Goal: Task Accomplishment & Management: Manage account settings

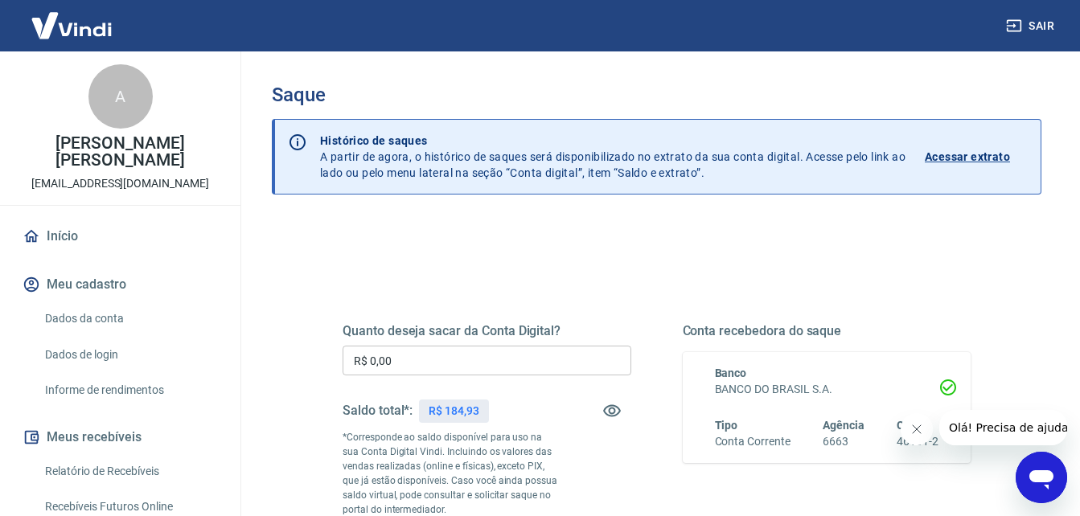
click at [990, 155] on p "Acessar extrato" at bounding box center [966, 157] width 85 height 16
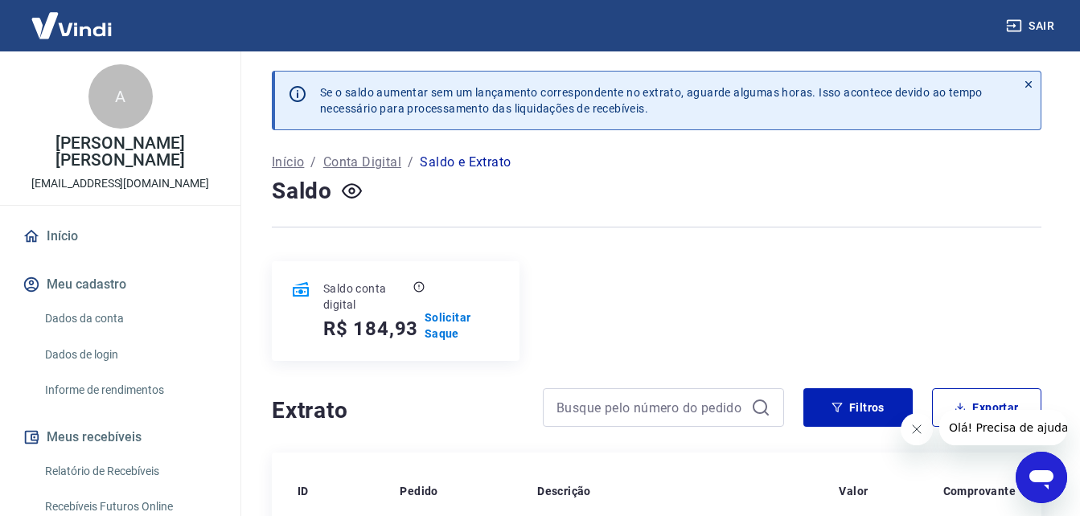
click at [921, 302] on div "Saldo conta digital R$ 184,93 Solicitar Saque" at bounding box center [656, 311] width 769 height 100
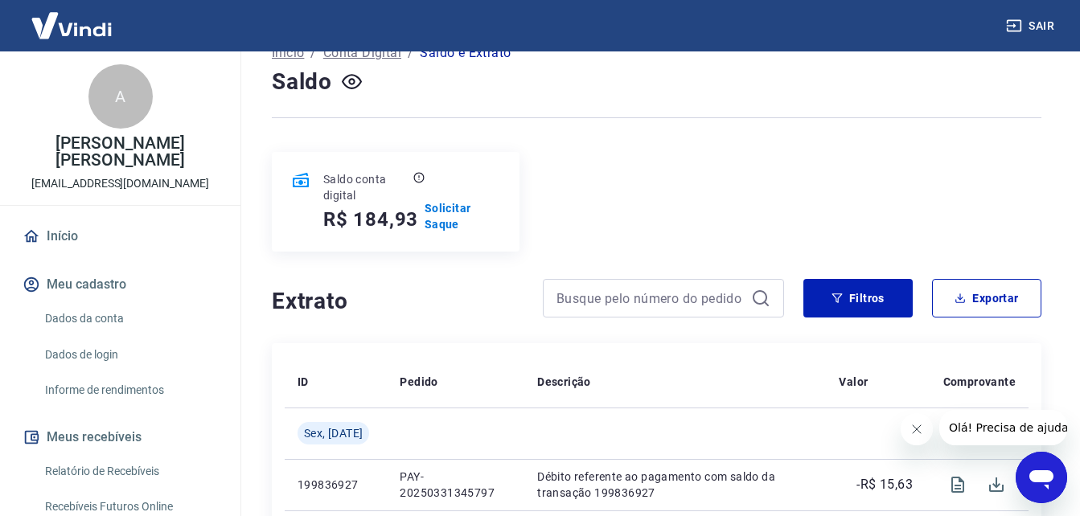
scroll to position [113, 0]
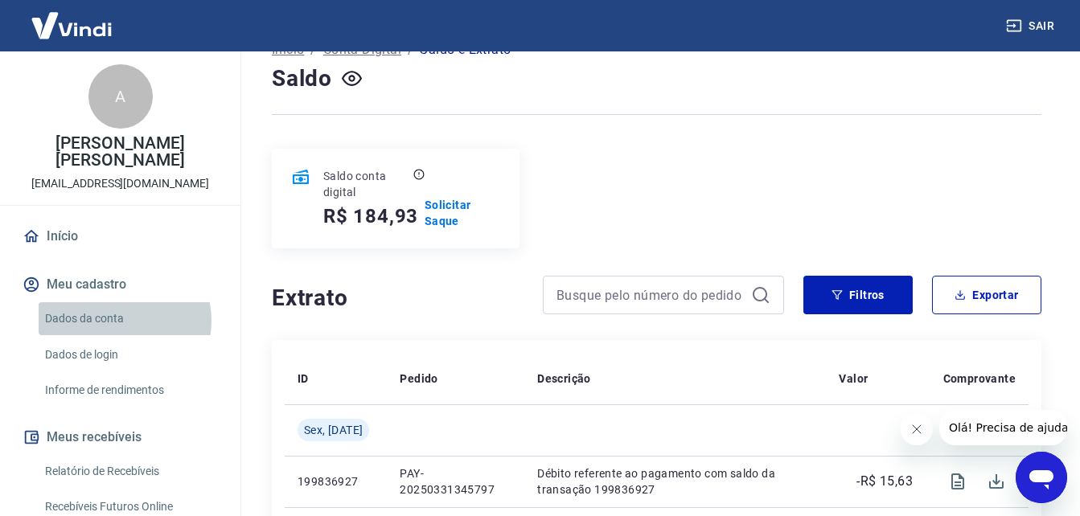
click at [117, 321] on link "Dados da conta" at bounding box center [130, 318] width 182 height 33
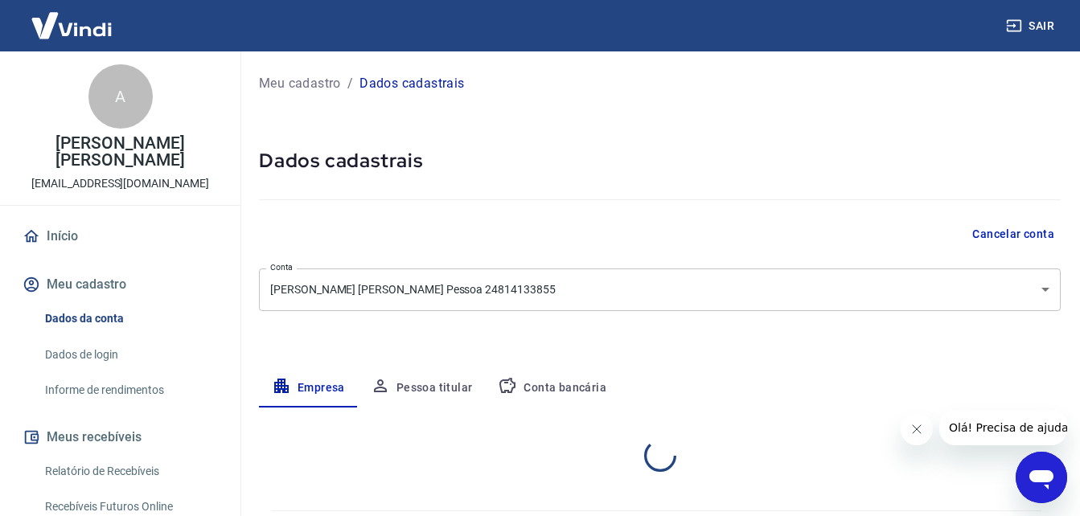
select select "SP"
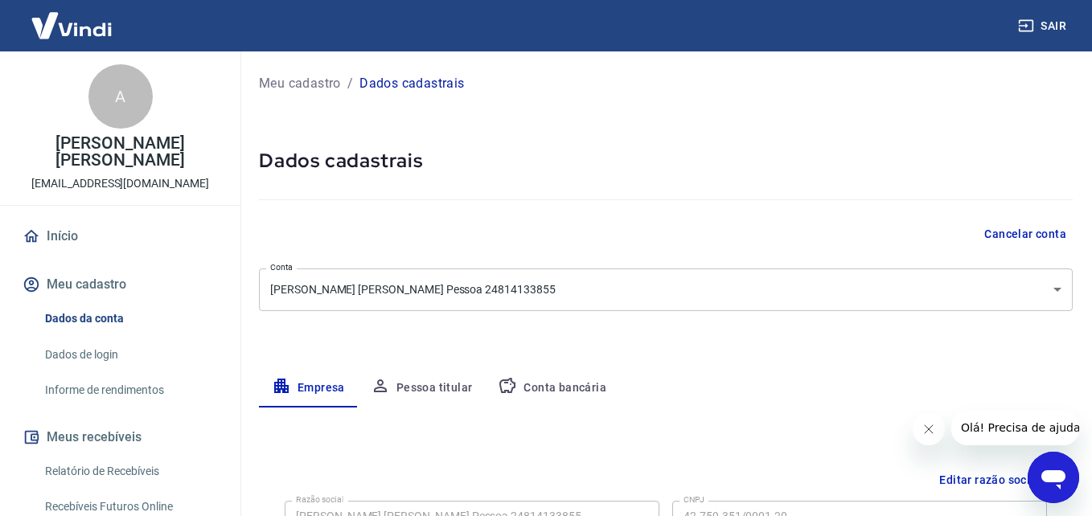
click at [459, 286] on body "Sair A Aline Barbosa Grisi Pessoa alinebarbosagrisi@gmail.com Início Meu cadast…" at bounding box center [546, 258] width 1092 height 516
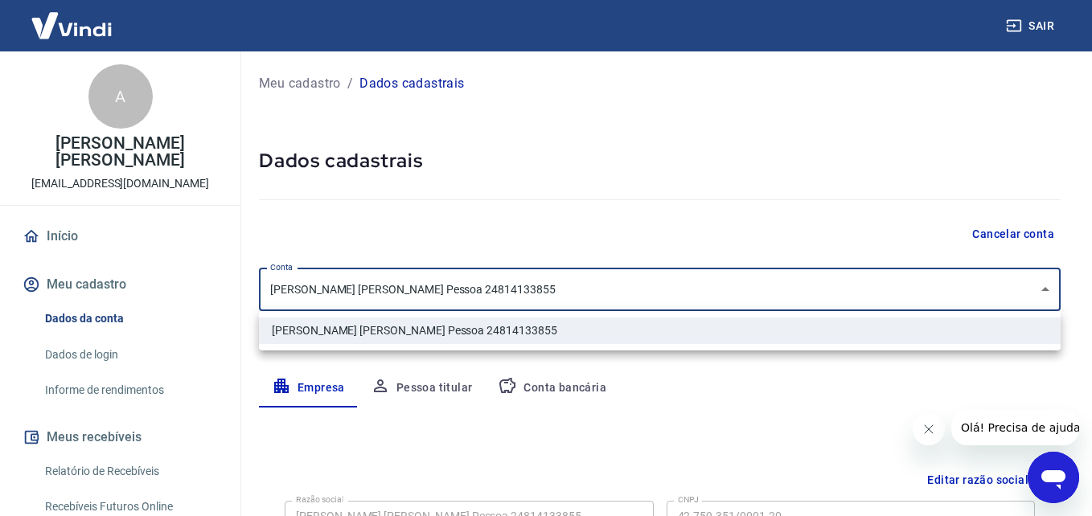
click at [459, 286] on div at bounding box center [546, 258] width 1092 height 516
drag, startPoint x: 476, startPoint y: 283, endPoint x: 469, endPoint y: 322, distance: 40.0
click at [476, 301] on body "Sair A Aline Barbosa Grisi Pessoa alinebarbosagrisi@gmail.com Início Meu cadast…" at bounding box center [546, 258] width 1092 height 516
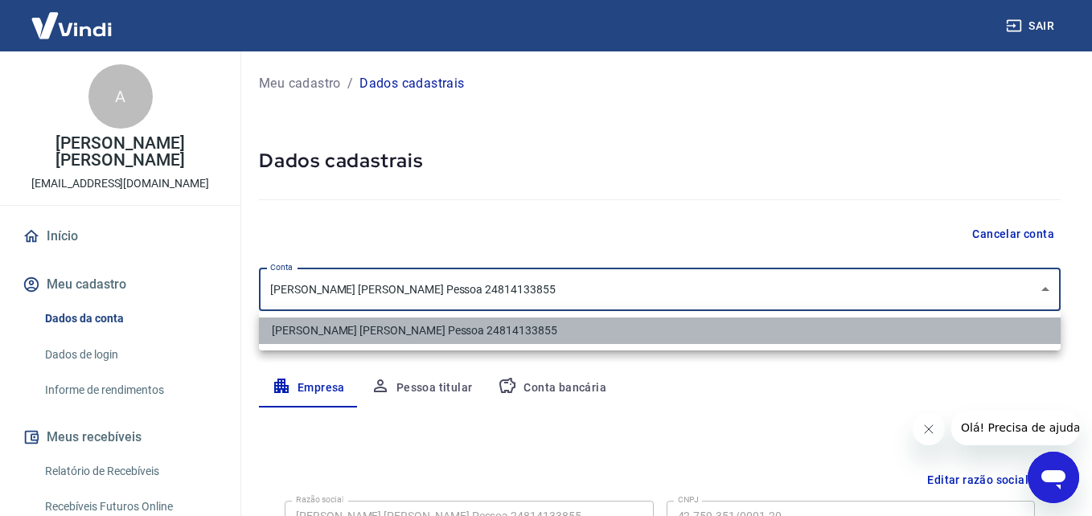
click at [466, 329] on li "Aline Barbosa Grisi Pessoa 24814133855" at bounding box center [659, 331] width 801 height 27
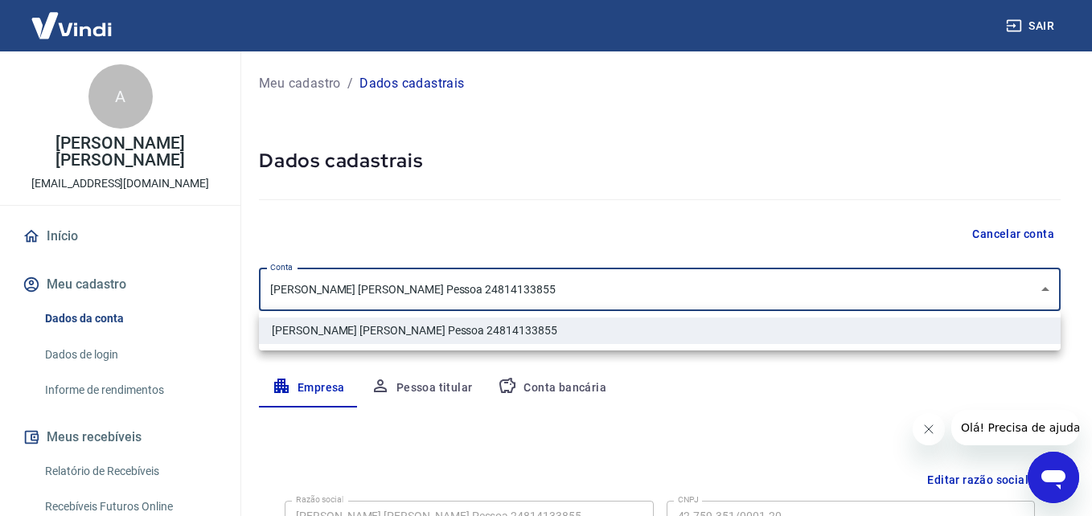
drag, startPoint x: 494, startPoint y: 281, endPoint x: 351, endPoint y: 287, distance: 143.2
click at [351, 287] on body "Sair A Aline Barbosa Grisi Pessoa alinebarbosagrisi@gmail.com Início Meu cadast…" at bounding box center [546, 258] width 1092 height 516
click at [1089, 456] on div at bounding box center [546, 258] width 1092 height 516
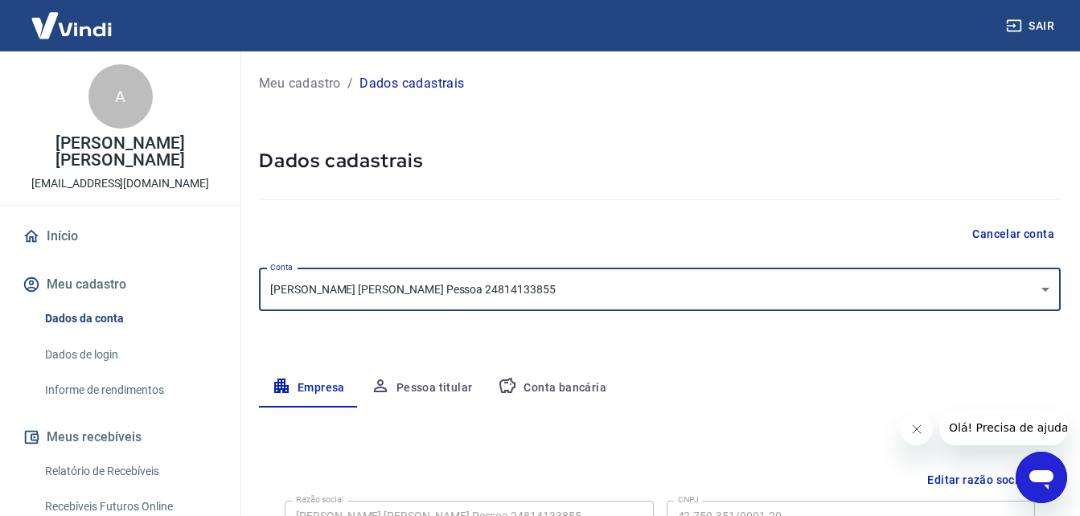
scroll to position [340, 0]
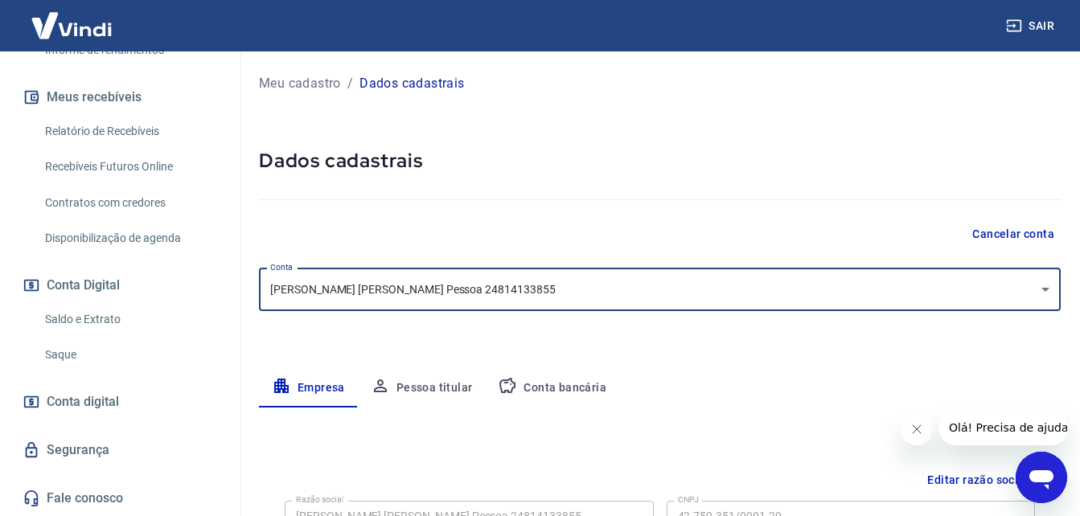
click at [141, 133] on link "Relatório de Recebíveis" at bounding box center [130, 131] width 182 height 33
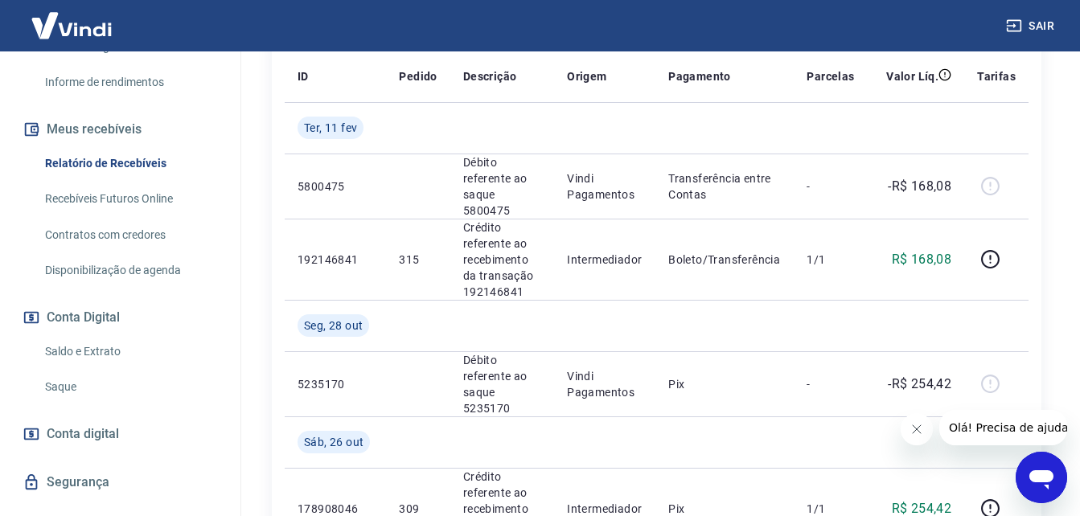
scroll to position [276, 0]
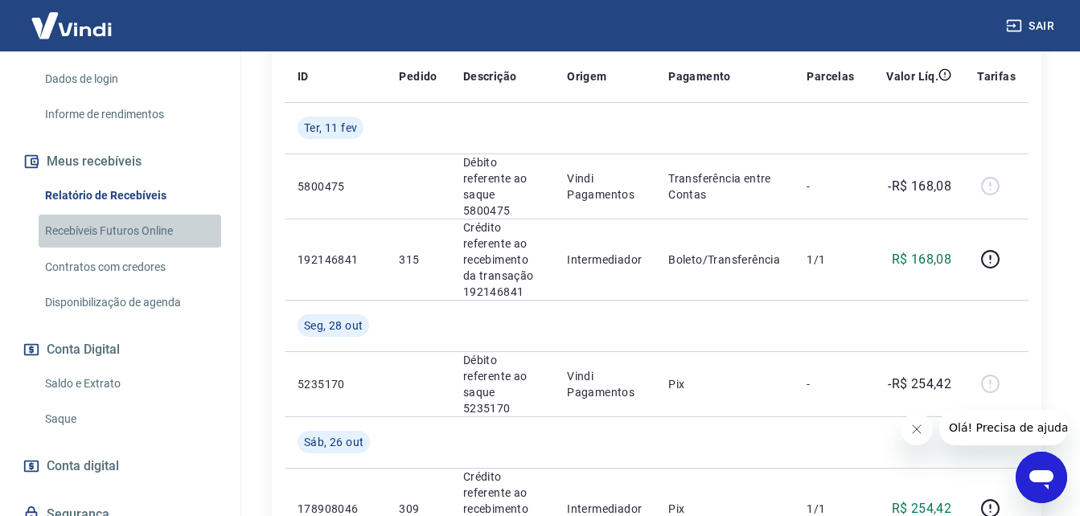
click at [142, 226] on link "Recebíveis Futuros Online" at bounding box center [130, 231] width 182 height 33
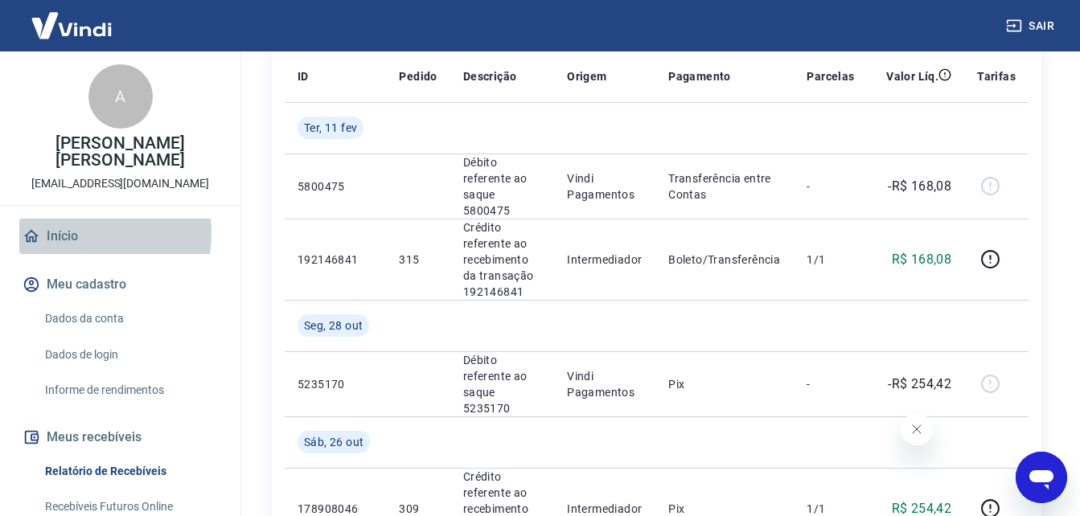
click at [59, 233] on link "Início" at bounding box center [120, 236] width 202 height 35
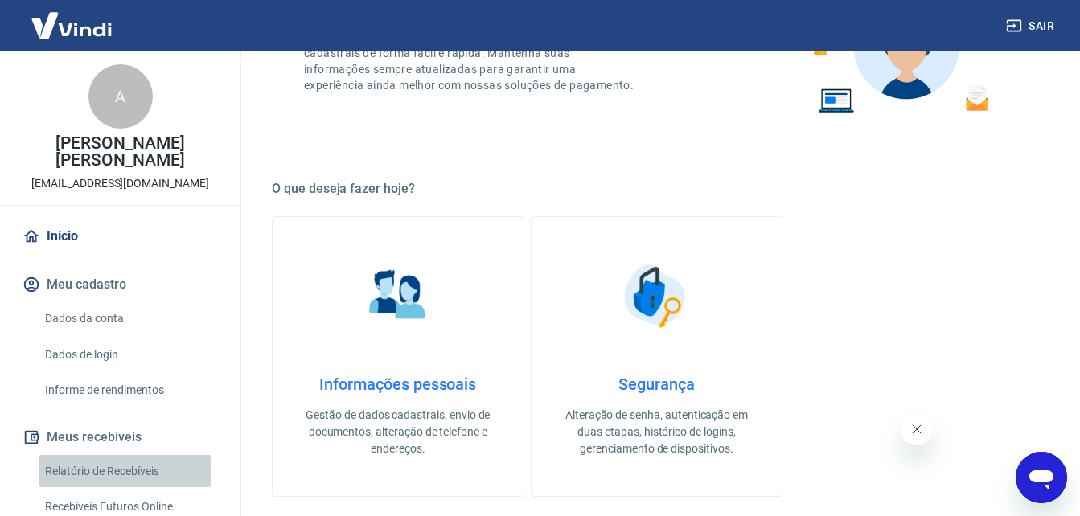
click at [112, 471] on link "Relatório de Recebíveis" at bounding box center [130, 471] width 182 height 33
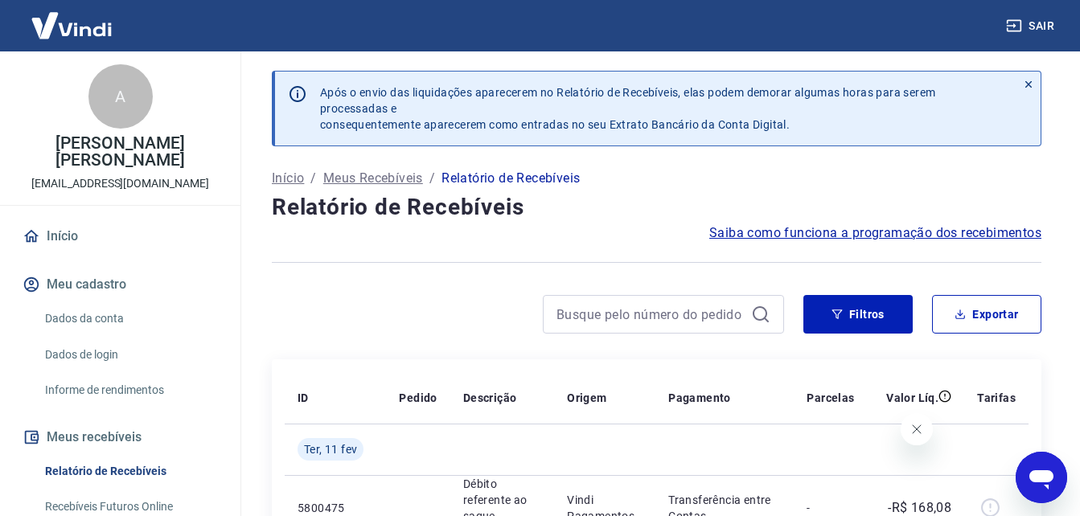
scroll to position [451, 0]
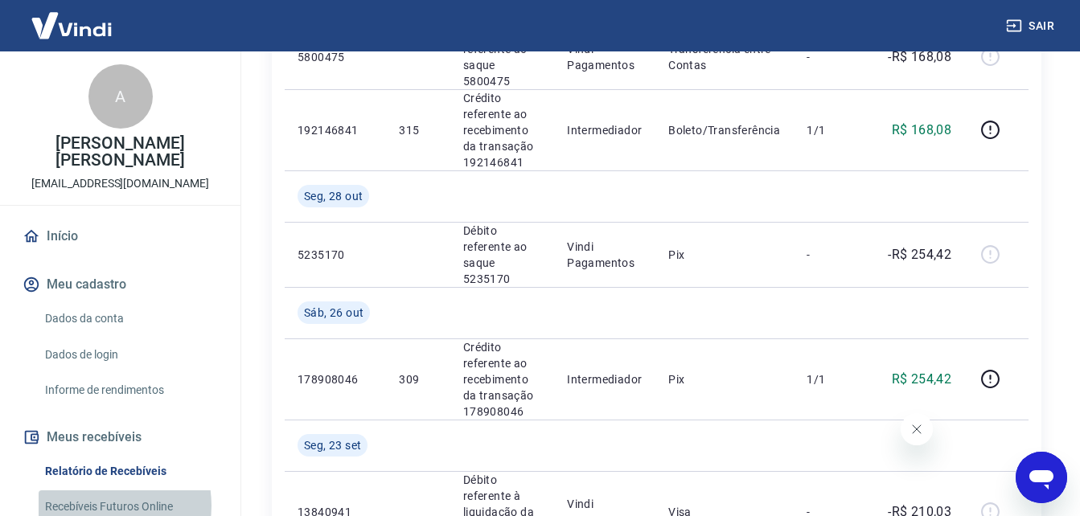
click at [96, 506] on link "Recebíveis Futuros Online" at bounding box center [130, 506] width 182 height 33
